Goal: Use online tool/utility: Utilize a website feature to perform a specific function

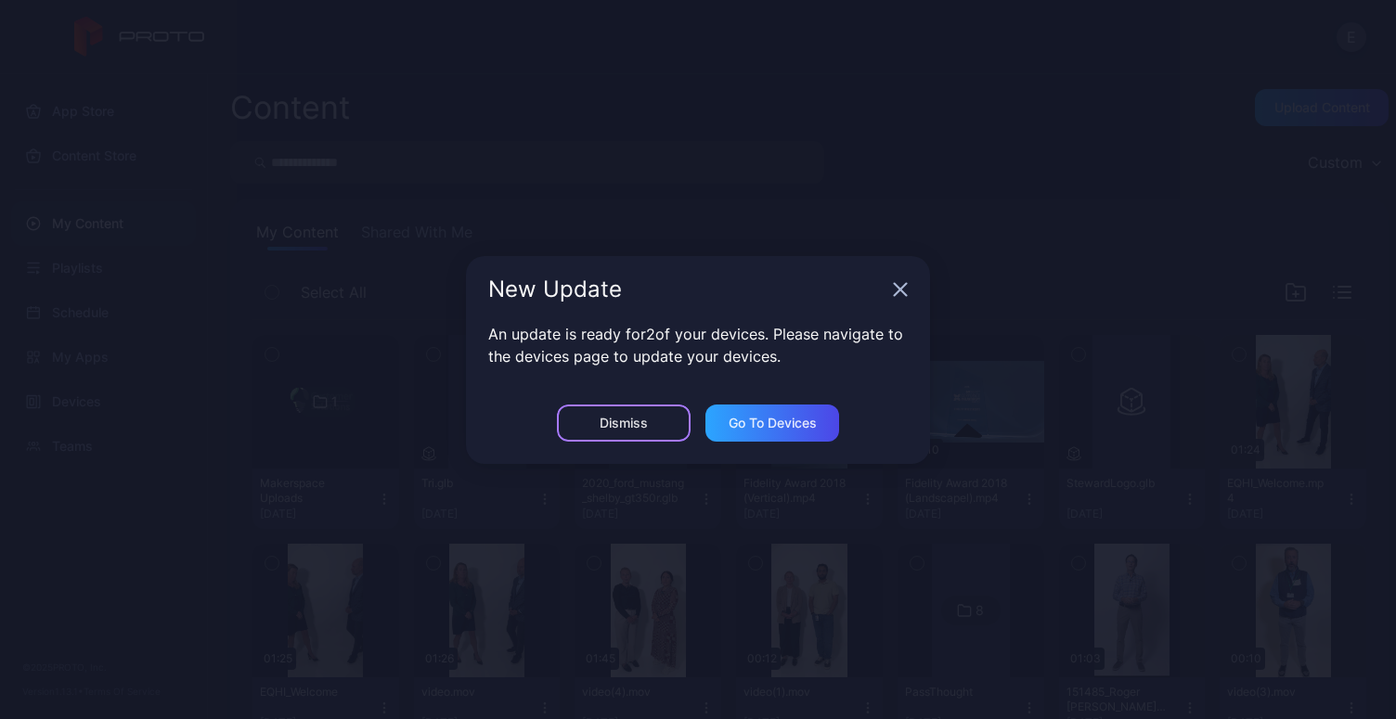
click at [588, 418] on div "Dismiss" at bounding box center [624, 423] width 134 height 37
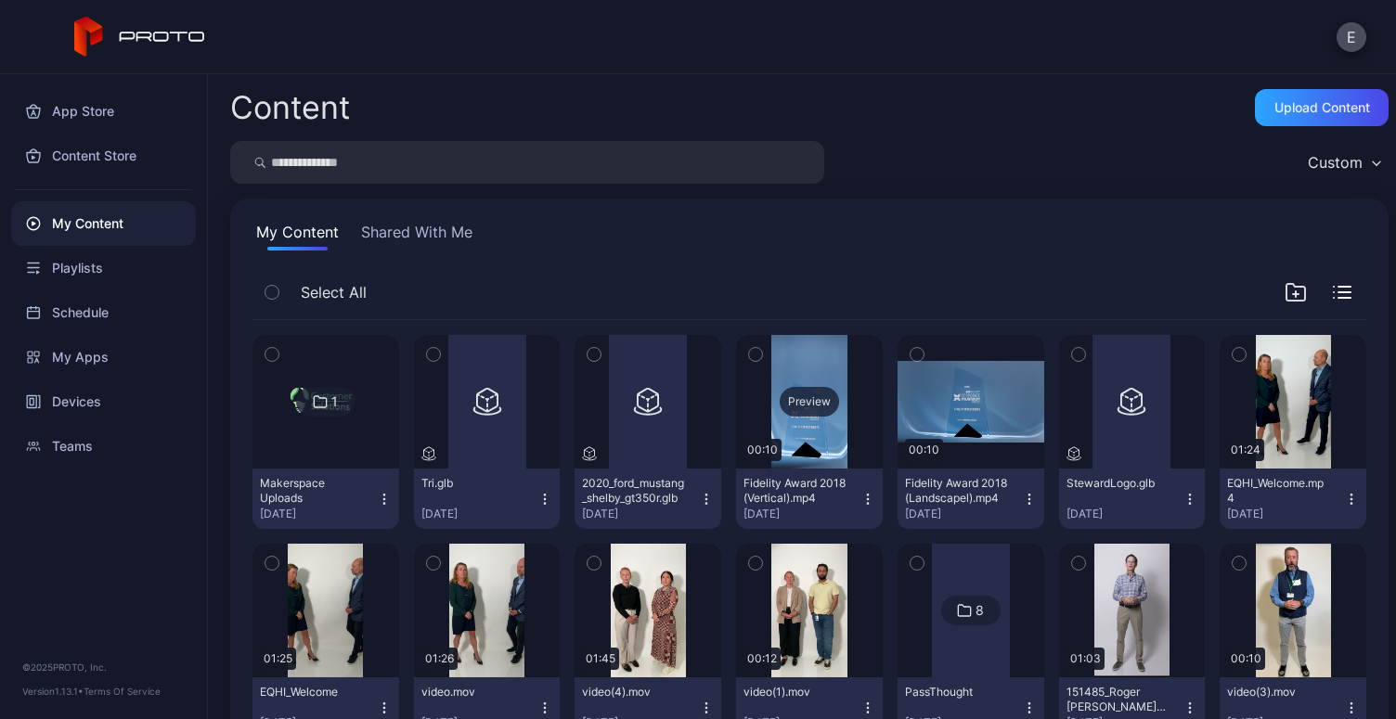
click at [811, 444] on div "Preview" at bounding box center [809, 402] width 147 height 134
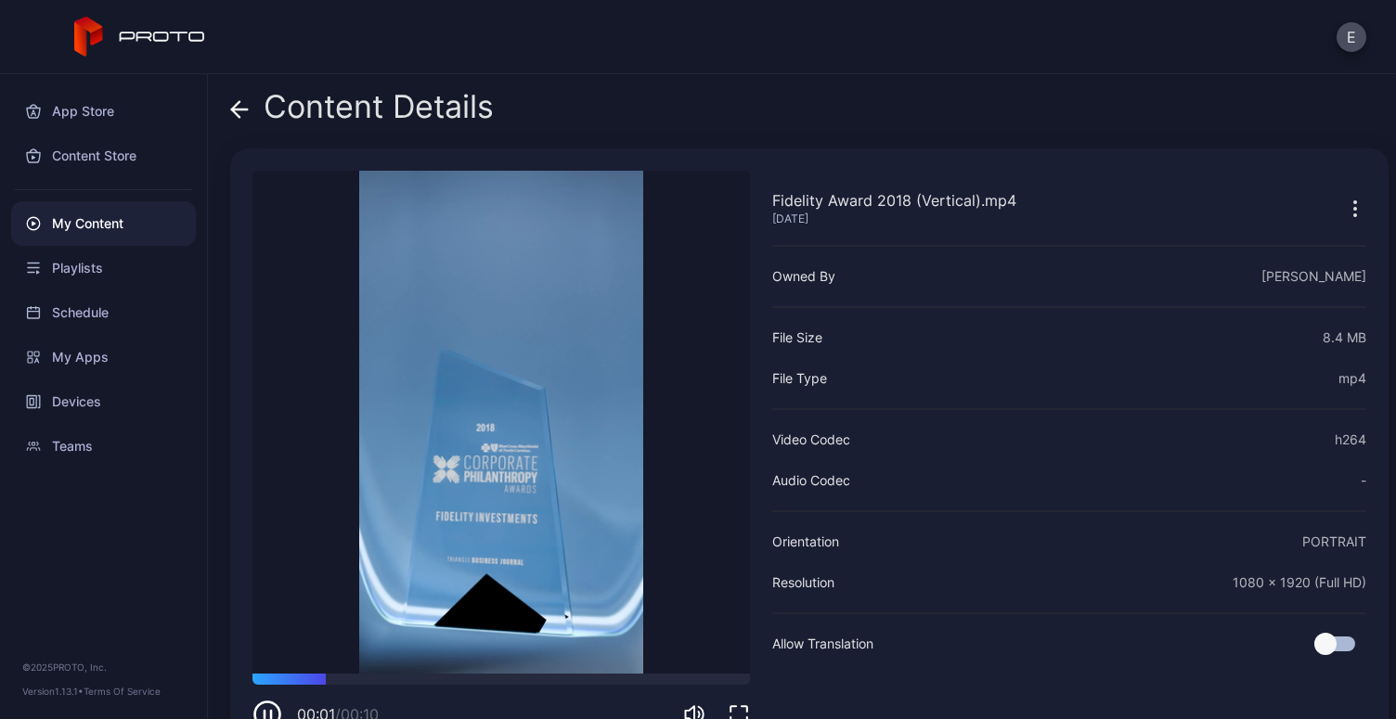
click at [595, 466] on video "Sorry, your browser doesn‘t support embedded videos" at bounding box center [502, 422] width 498 height 503
click at [265, 706] on icon "button" at bounding box center [268, 715] width 30 height 30
click at [241, 104] on icon at bounding box center [239, 109] width 19 height 19
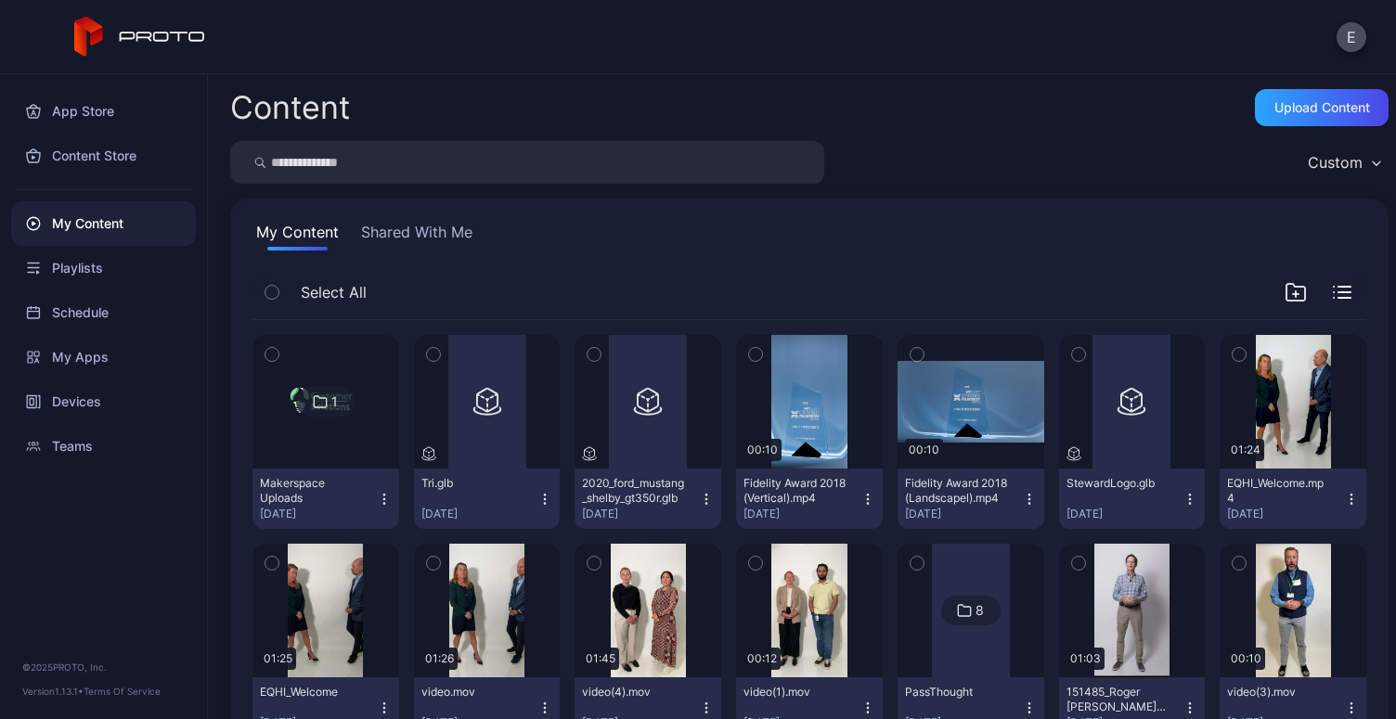
click at [357, 416] on img at bounding box center [325, 402] width 75 height 134
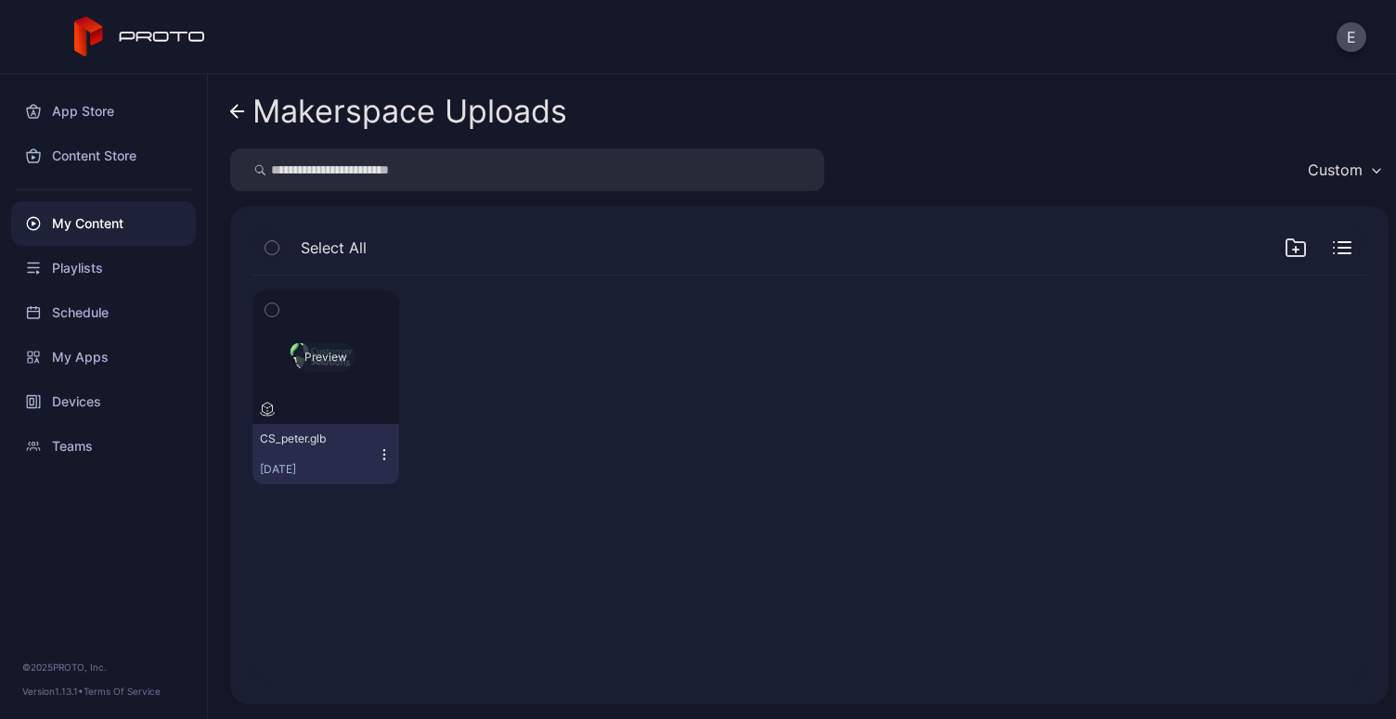
click at [356, 363] on div "Preview" at bounding box center [326, 358] width 147 height 134
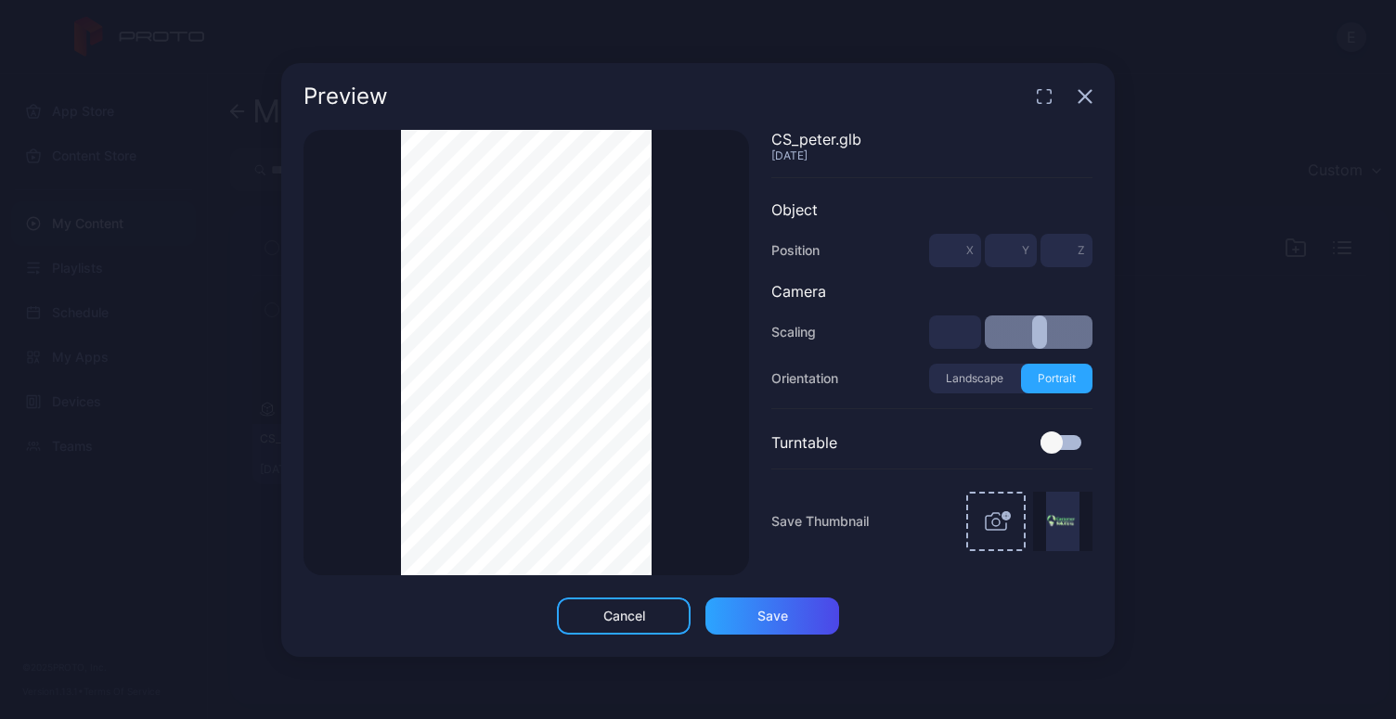
click at [1071, 538] on img at bounding box center [1062, 521] width 33 height 59
click at [1062, 453] on div "CS_peter.glb [DATE] Object Position *** X * Y * Z Camera Scaling ** Orientation…" at bounding box center [920, 353] width 343 height 446
click at [1066, 445] on div at bounding box center [1061, 442] width 41 height 15
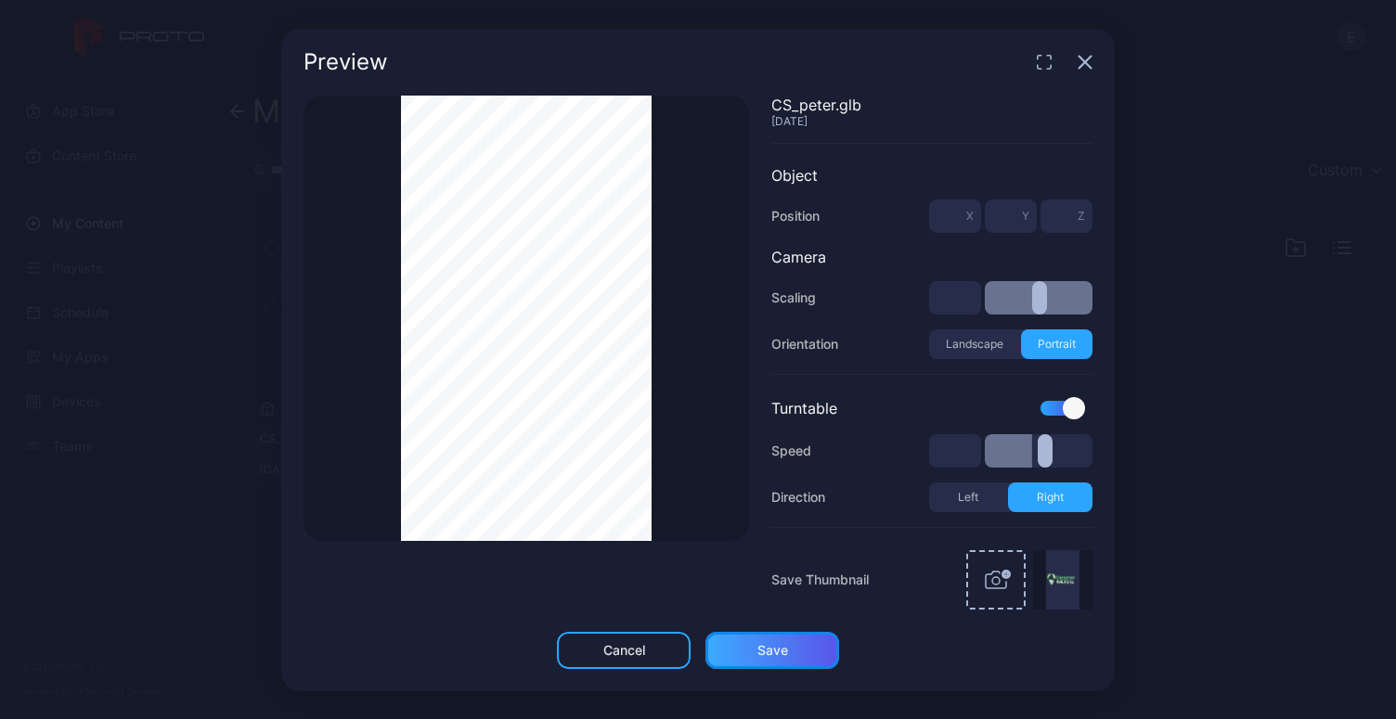
click at [798, 645] on div "Save" at bounding box center [773, 650] width 134 height 37
type input "**"
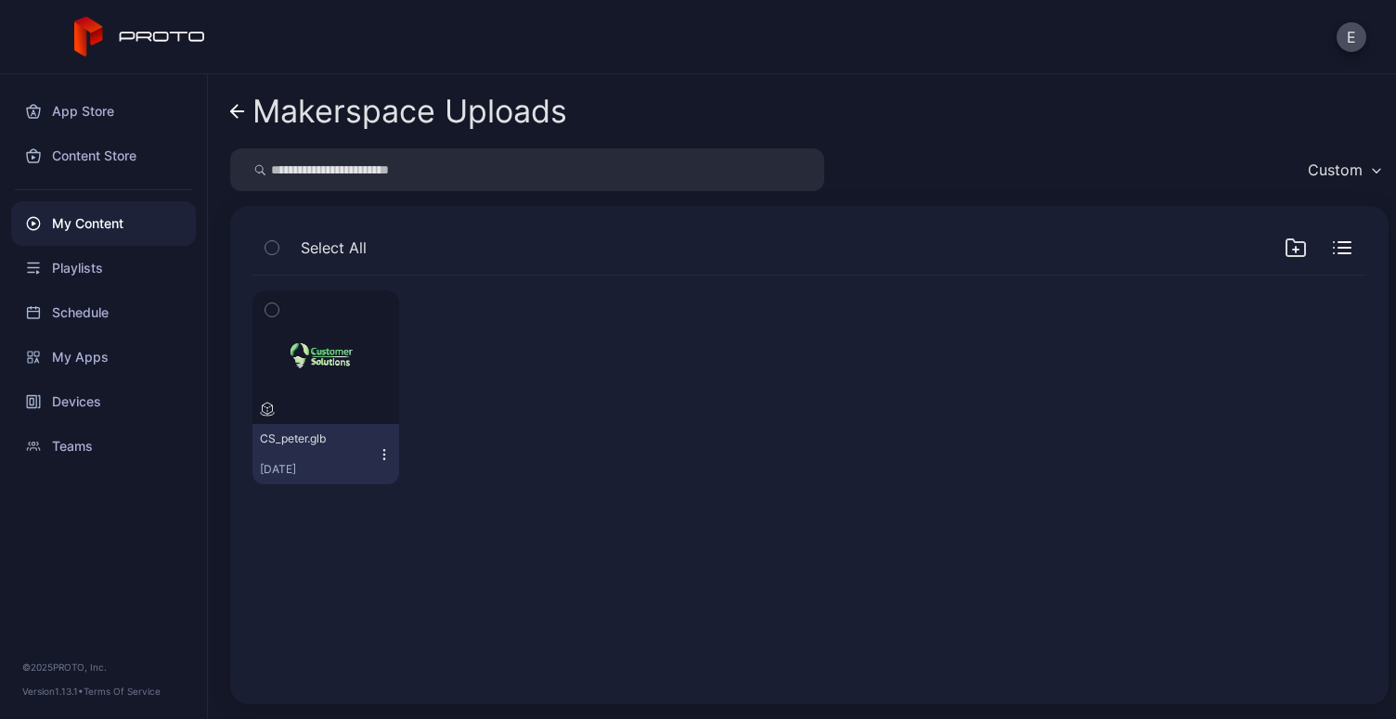
click at [383, 455] on icon "button" at bounding box center [384, 454] width 15 height 15
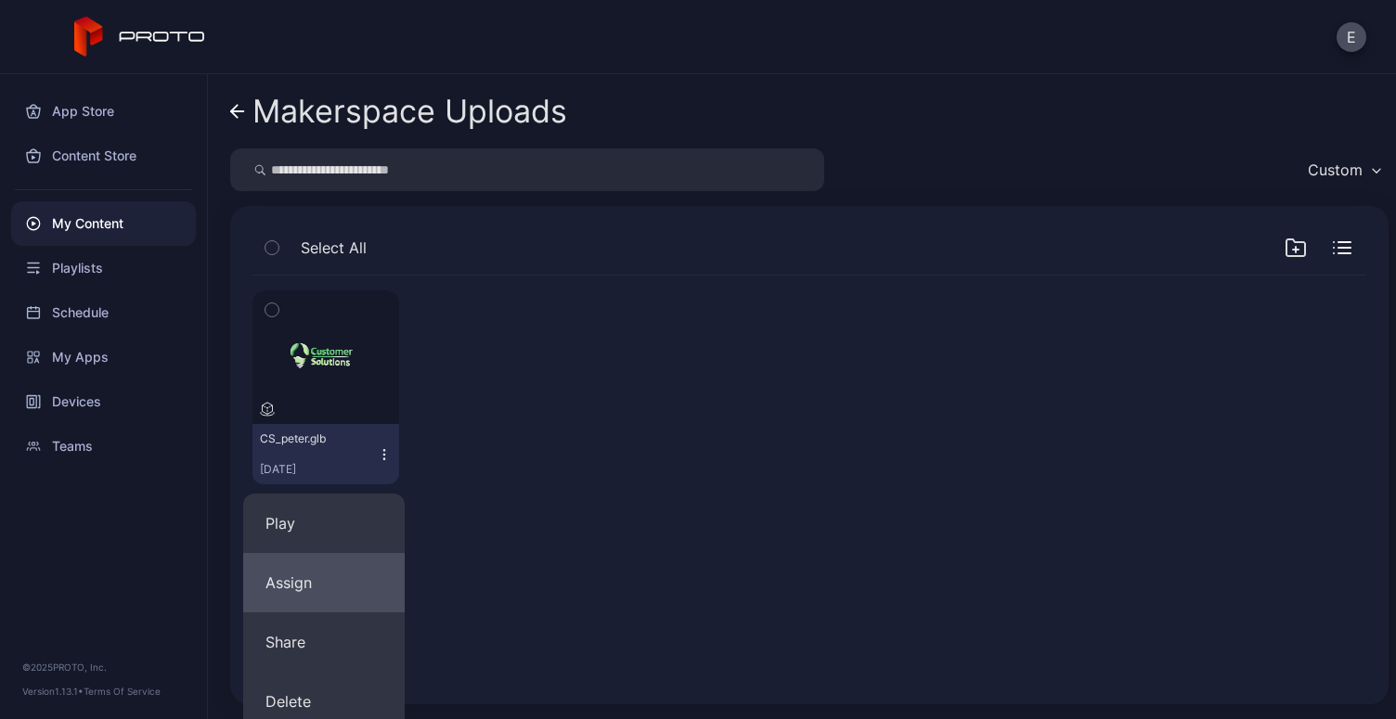
click at [345, 603] on button "Assign" at bounding box center [324, 582] width 162 height 59
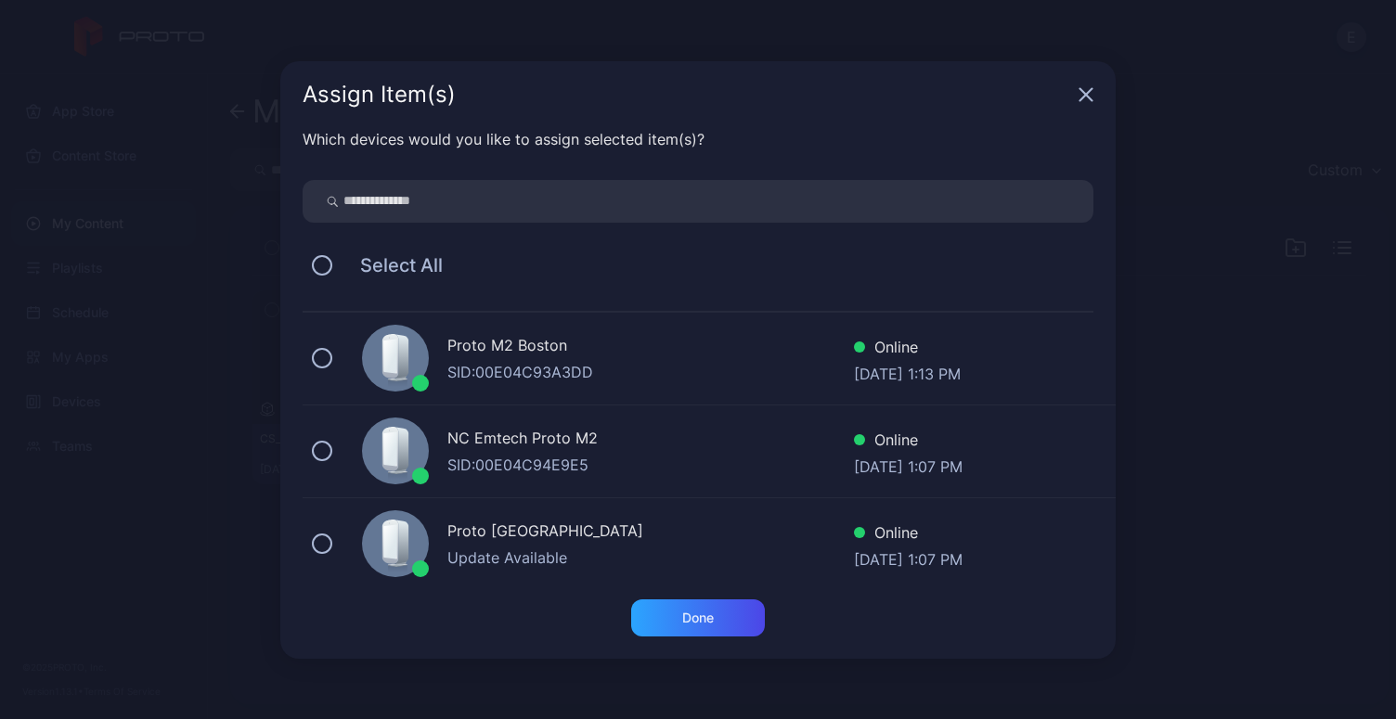
click at [343, 538] on div "Proto Durham Update Available Online [DATE] 1:07 PM" at bounding box center [709, 545] width 813 height 93
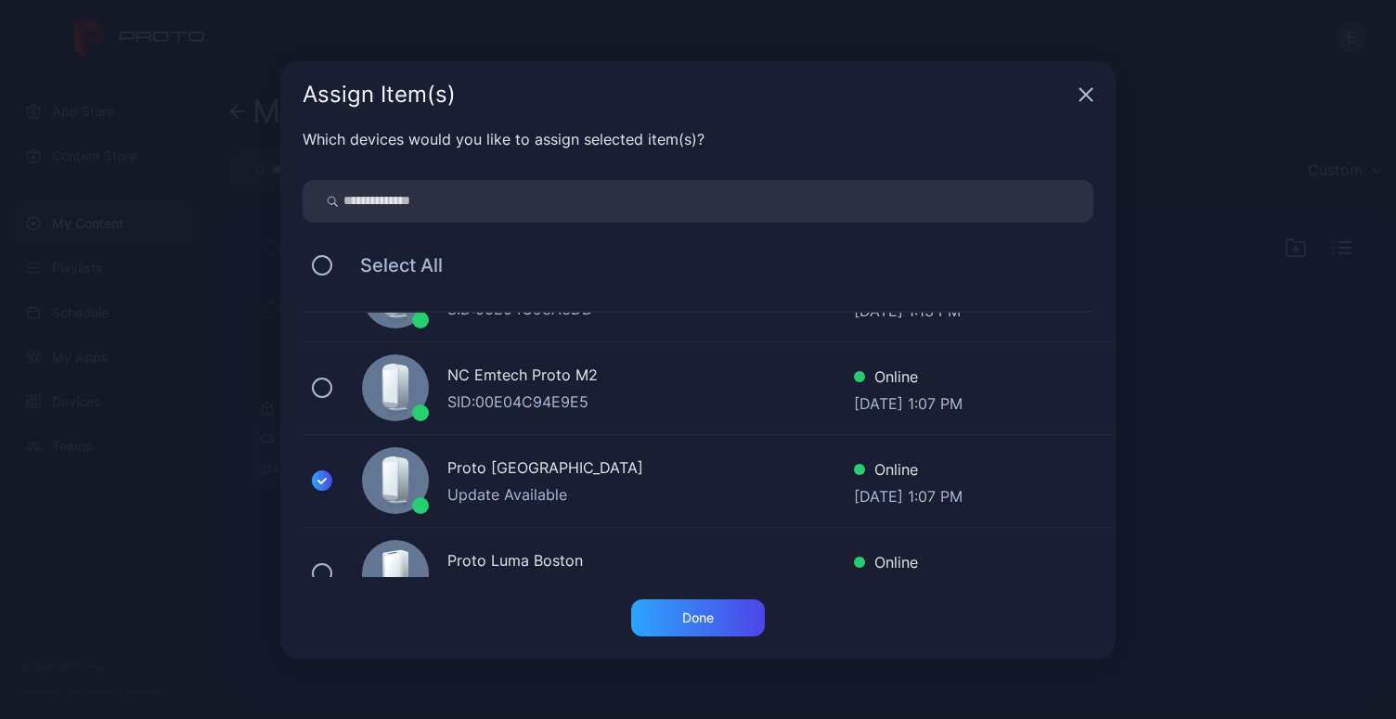
scroll to position [96, 0]
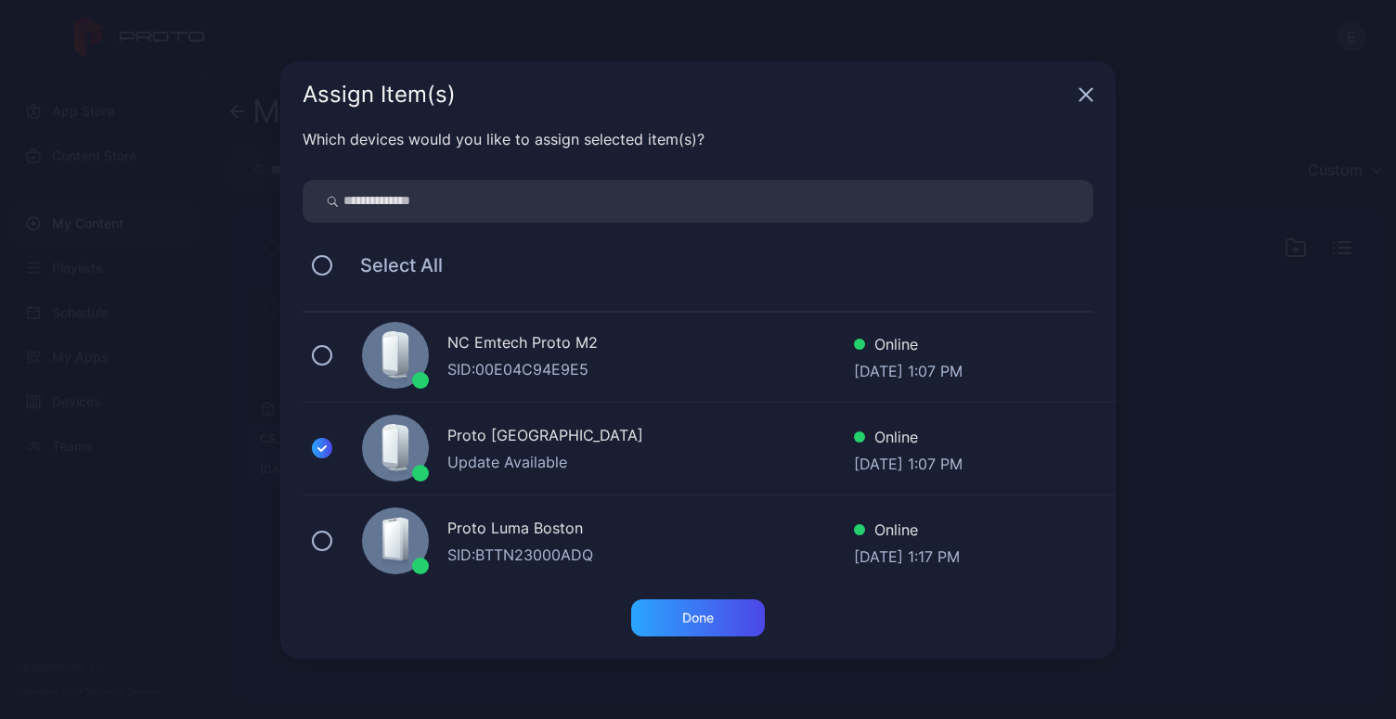
click at [362, 349] on div at bounding box center [395, 355] width 67 height 67
click at [708, 632] on div "Done" at bounding box center [698, 618] width 134 height 37
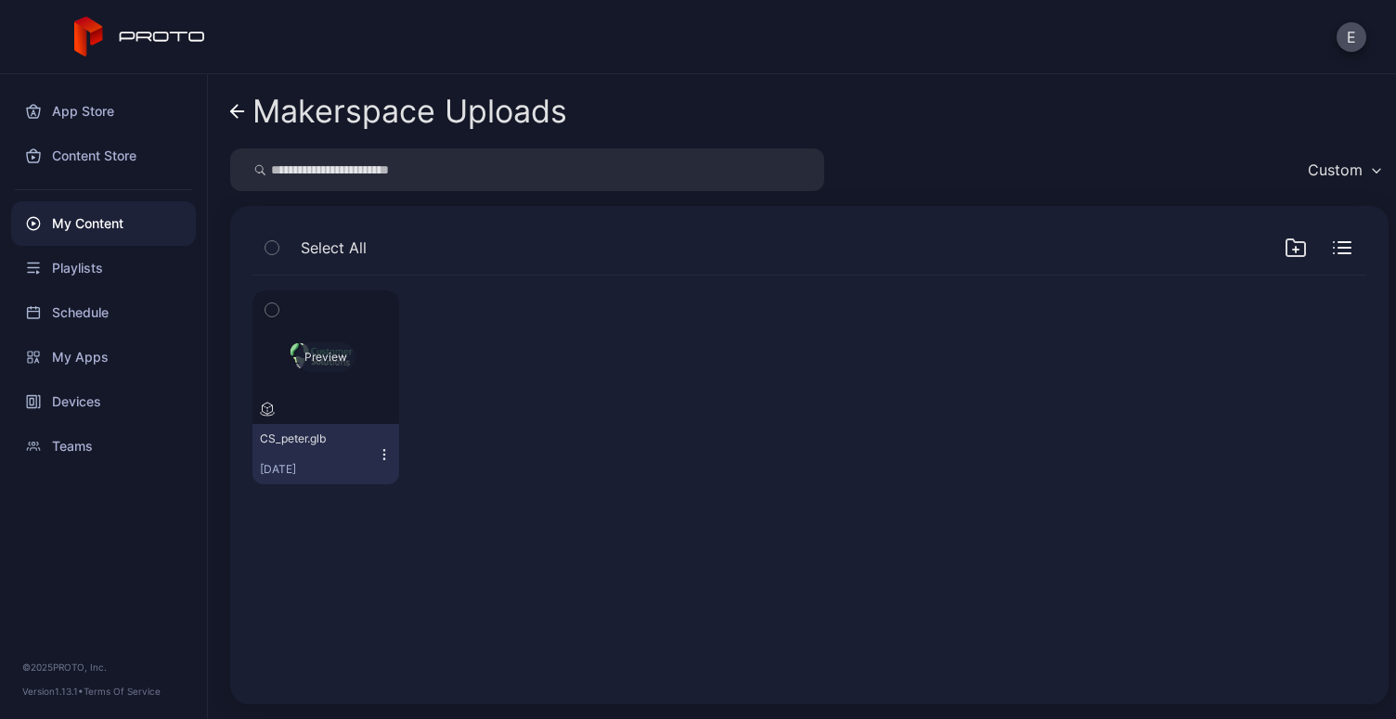
click at [340, 372] on div "Preview" at bounding box center [326, 358] width 147 height 134
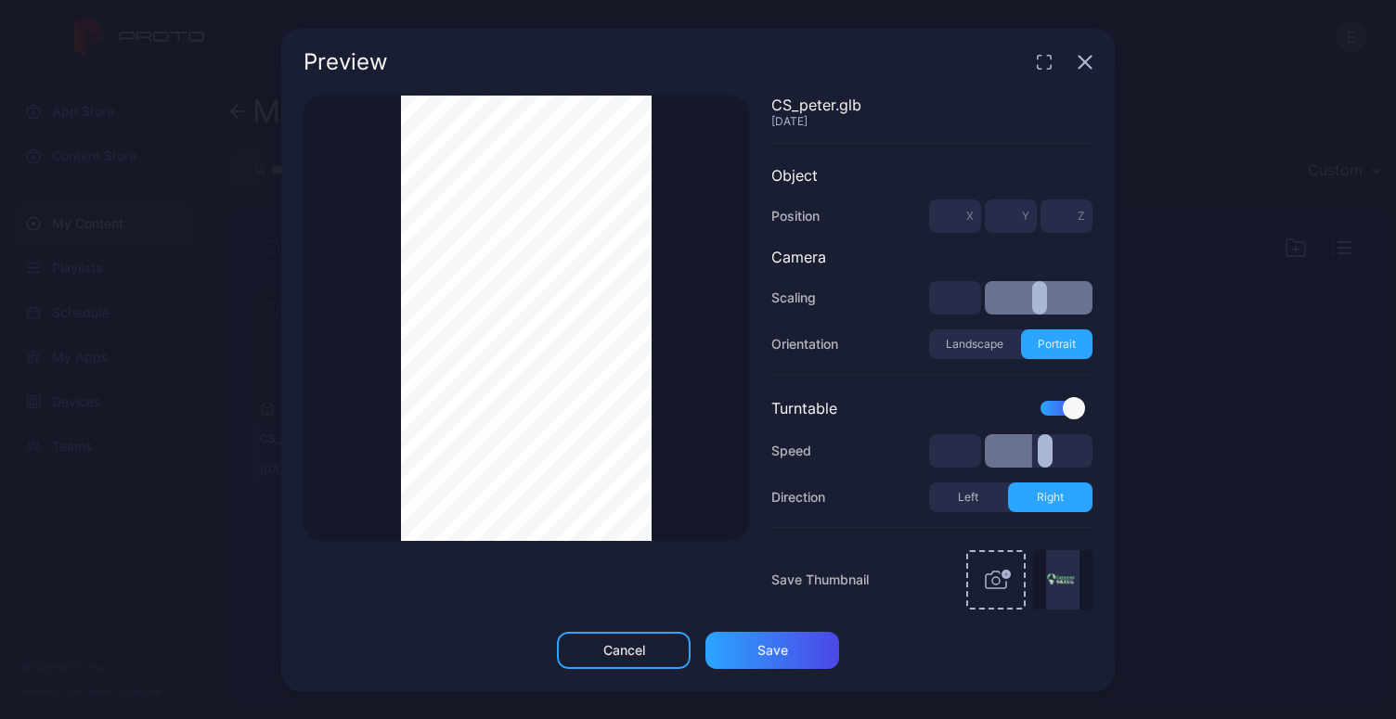
click at [980, 505] on button "Left" at bounding box center [968, 498] width 79 height 30
click at [1058, 510] on button "Right" at bounding box center [1050, 498] width 85 height 30
type input "**"
click at [1075, 64] on div "Preview" at bounding box center [698, 62] width 834 height 67
click at [1087, 68] on icon "button" at bounding box center [1085, 62] width 15 height 15
